Goal: Go to known website: Go to known website

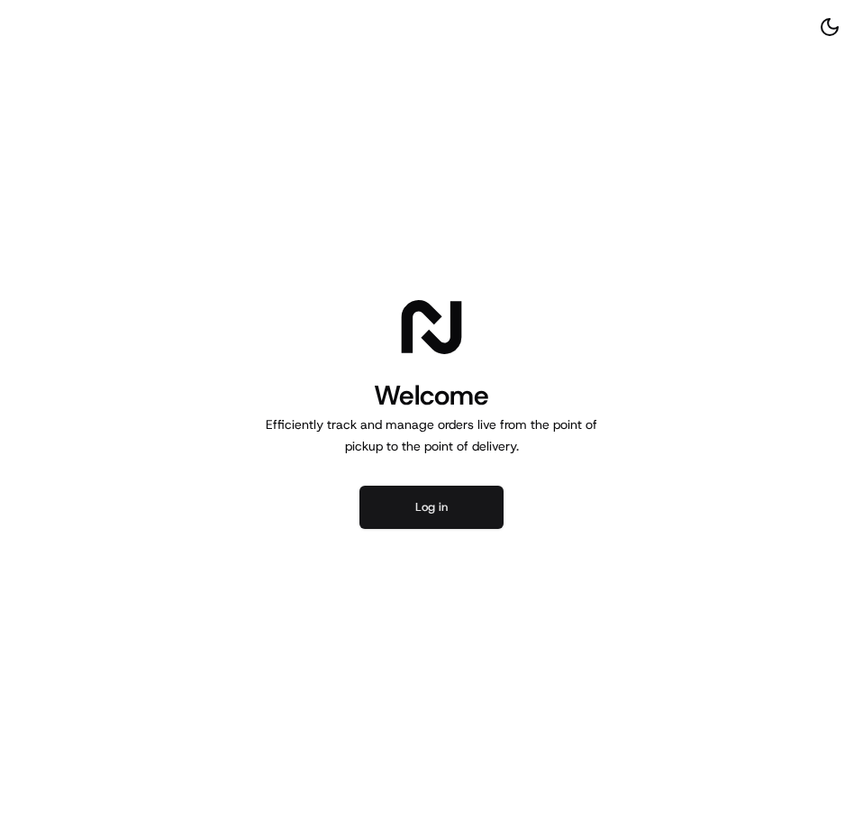
click at [439, 502] on button "Log in" at bounding box center [431, 507] width 144 height 43
